Goal: Navigation & Orientation: Find specific page/section

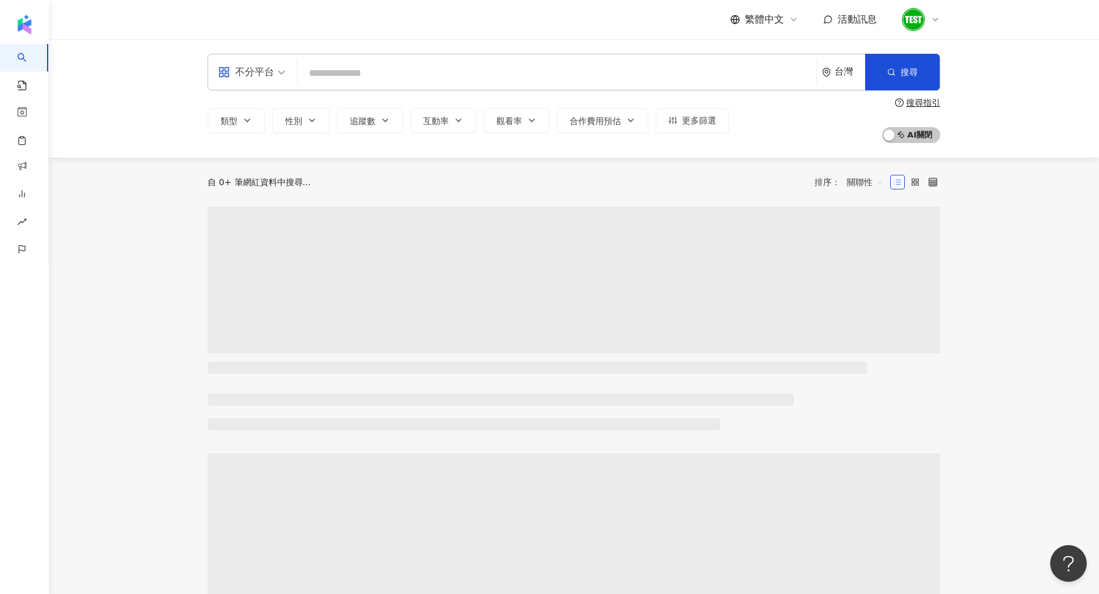
click at [935, 21] on icon at bounding box center [936, 20] width 10 height 10
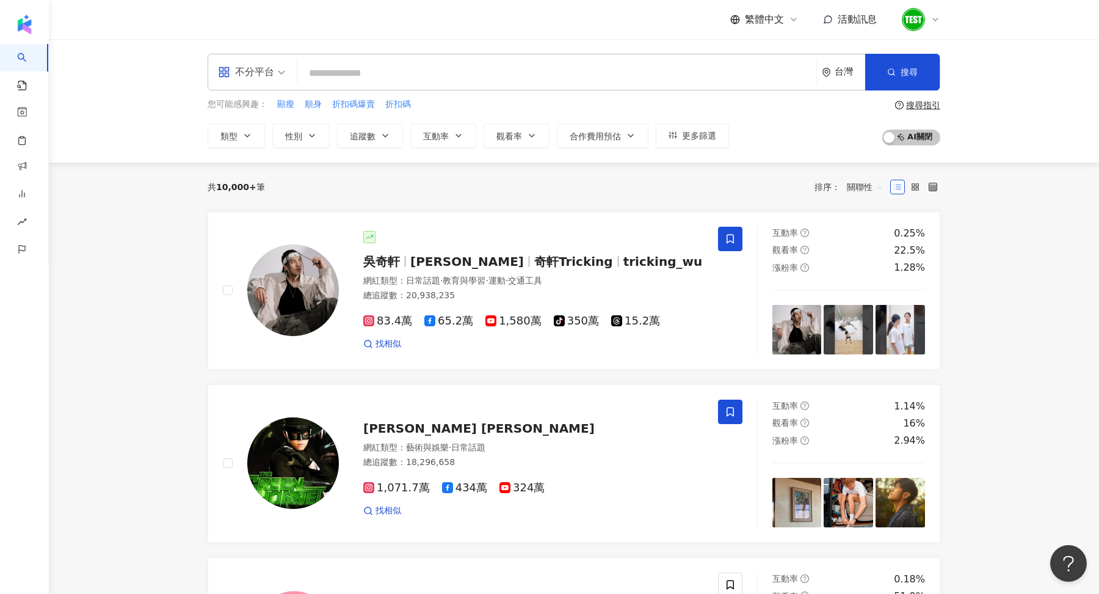
click at [1058, 91] on div "不分平台 台灣 搜尋 您可能感興趣： 顯瘦 順身 折扣碼爆賣 折扣碼 類型 性別 追蹤數 互動率 觀看率 合作費用預估 更多篩選 搜尋指引 AI 開啟 AI …" at bounding box center [574, 100] width 1050 height 123
click at [927, 20] on div at bounding box center [920, 19] width 39 height 24
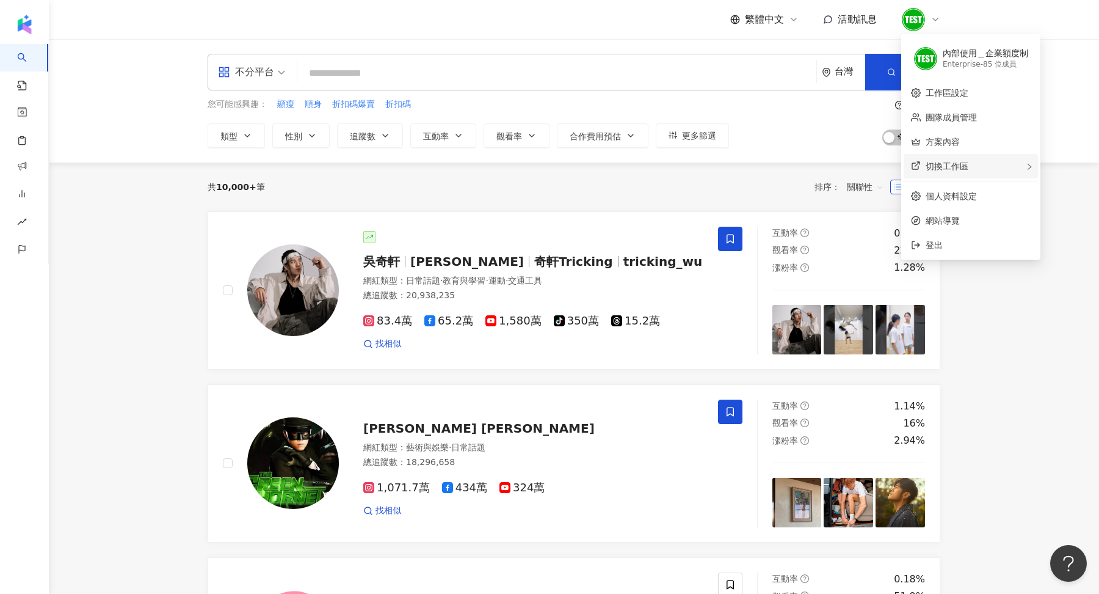
click at [1025, 164] on div "切換工作區" at bounding box center [971, 166] width 134 height 24
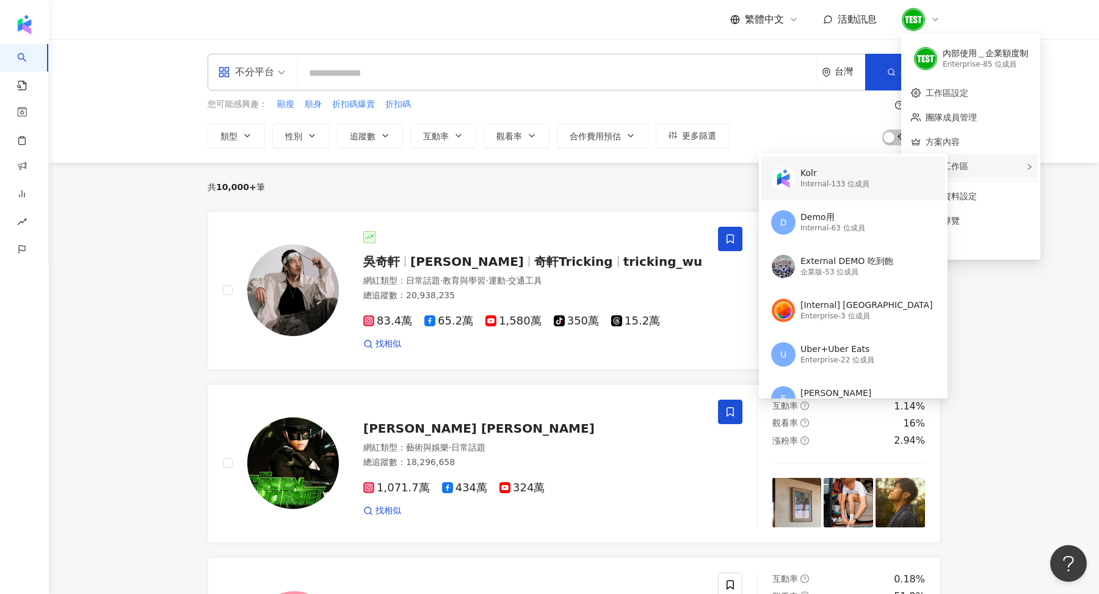
click at [838, 175] on div "Kolr" at bounding box center [835, 173] width 69 height 12
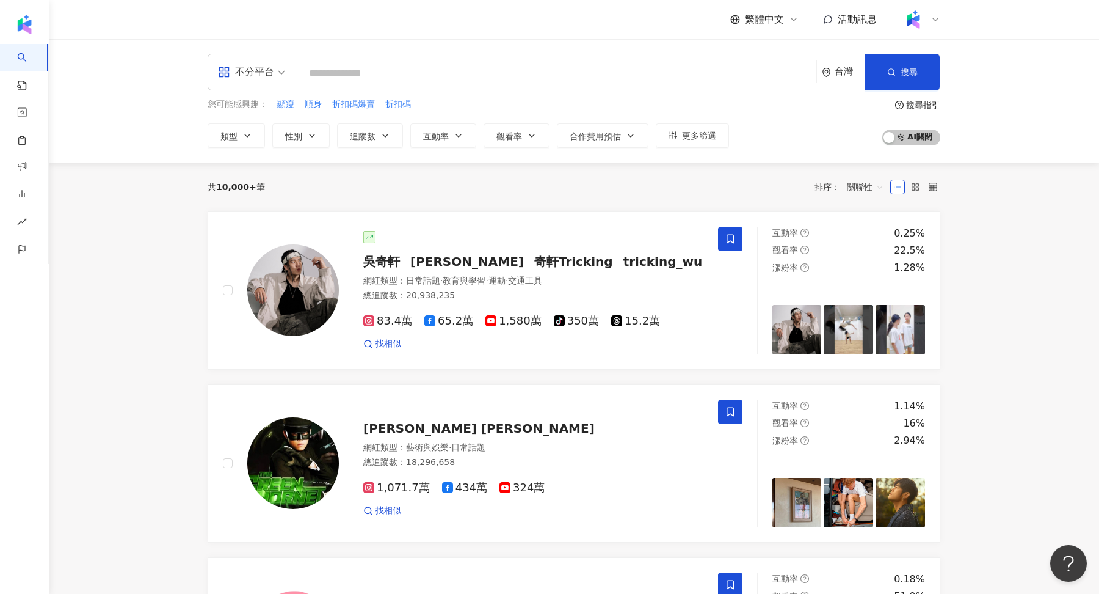
click at [517, 38] on div "繁體中文 活動訊息" at bounding box center [574, 19] width 733 height 39
